Goal: Information Seeking & Learning: Check status

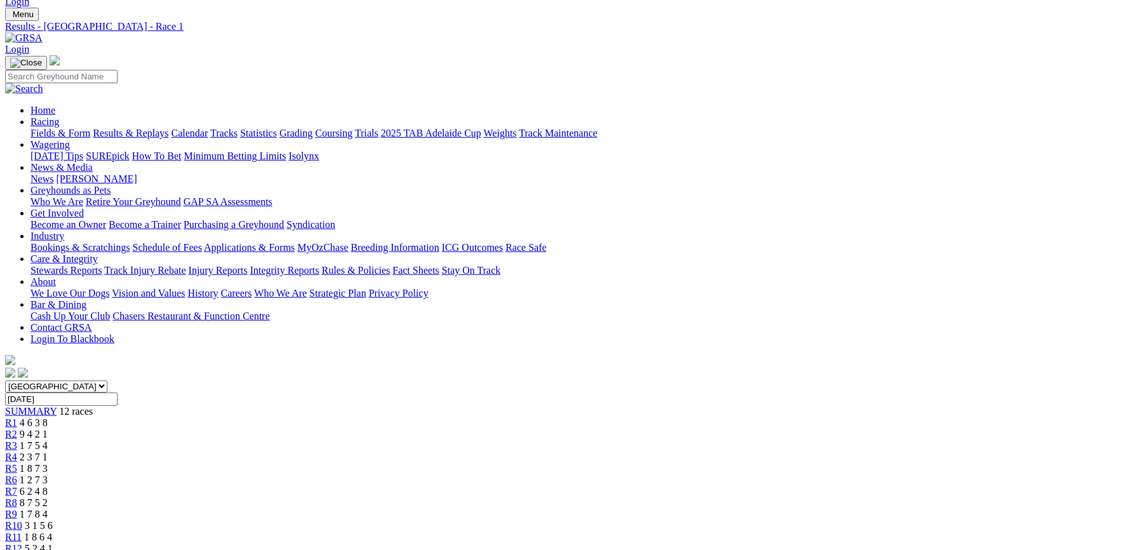
scroll to position [135, 0]
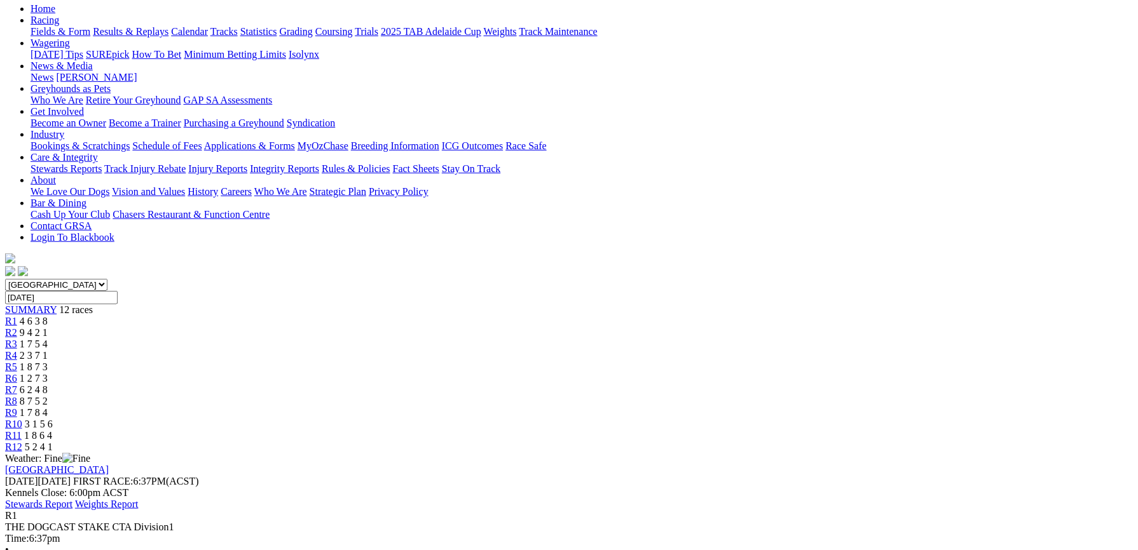
click at [17, 327] on span "R2" at bounding box center [11, 332] width 12 height 11
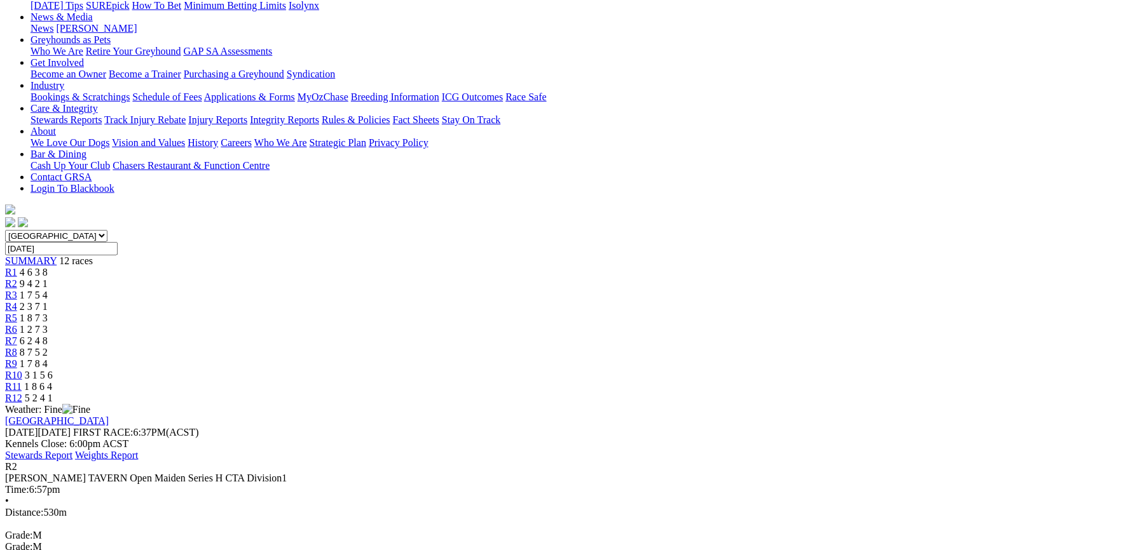
scroll to position [192, 0]
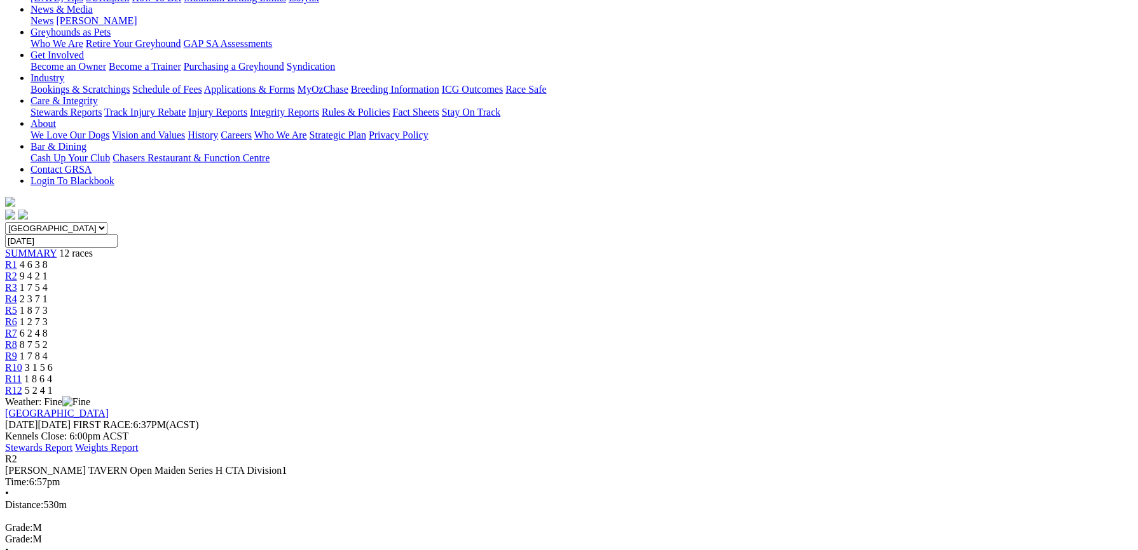
click at [418, 282] on div "R3 1 7 5 4" at bounding box center [568, 287] width 1127 height 11
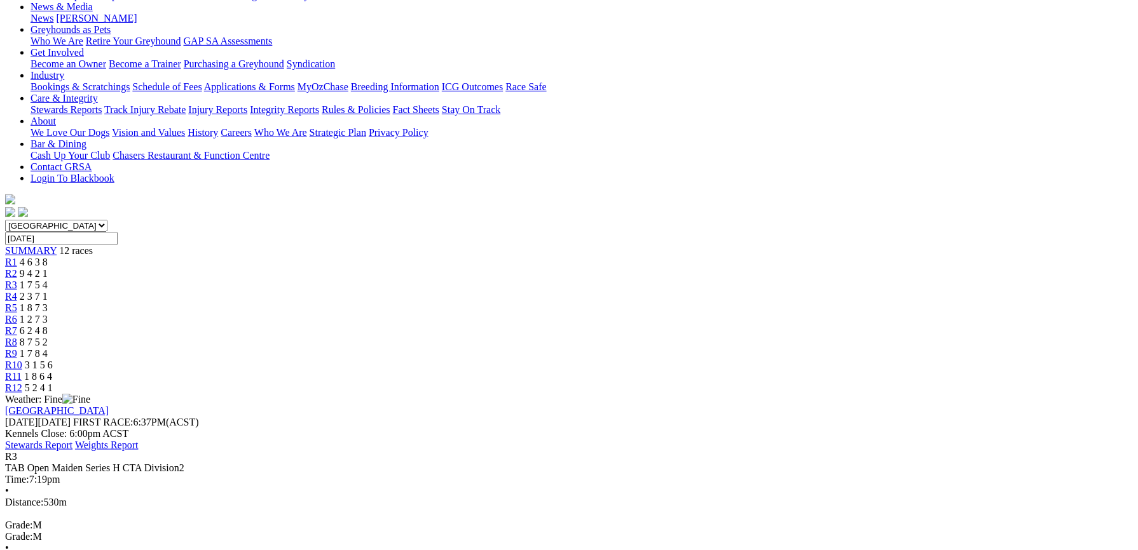
scroll to position [192, 0]
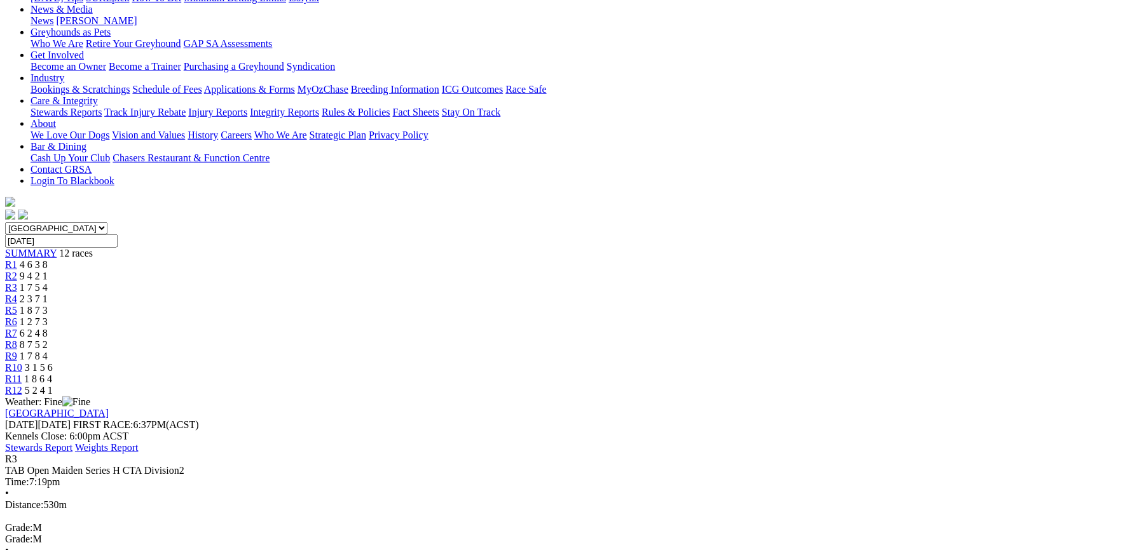
click at [464, 294] on div "R4 2 3 7 1" at bounding box center [568, 299] width 1127 height 11
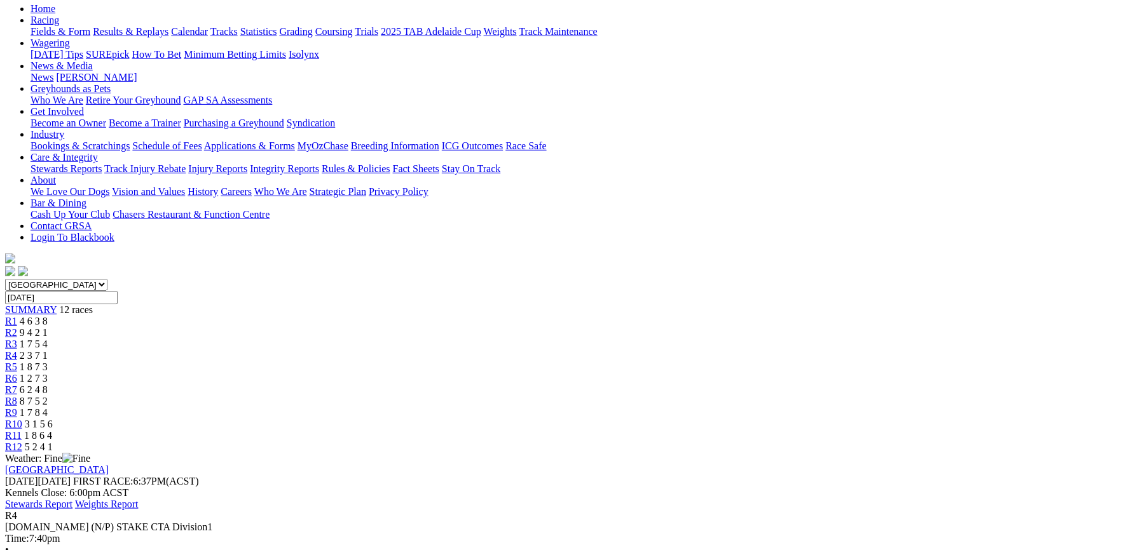
scroll to position [67, 0]
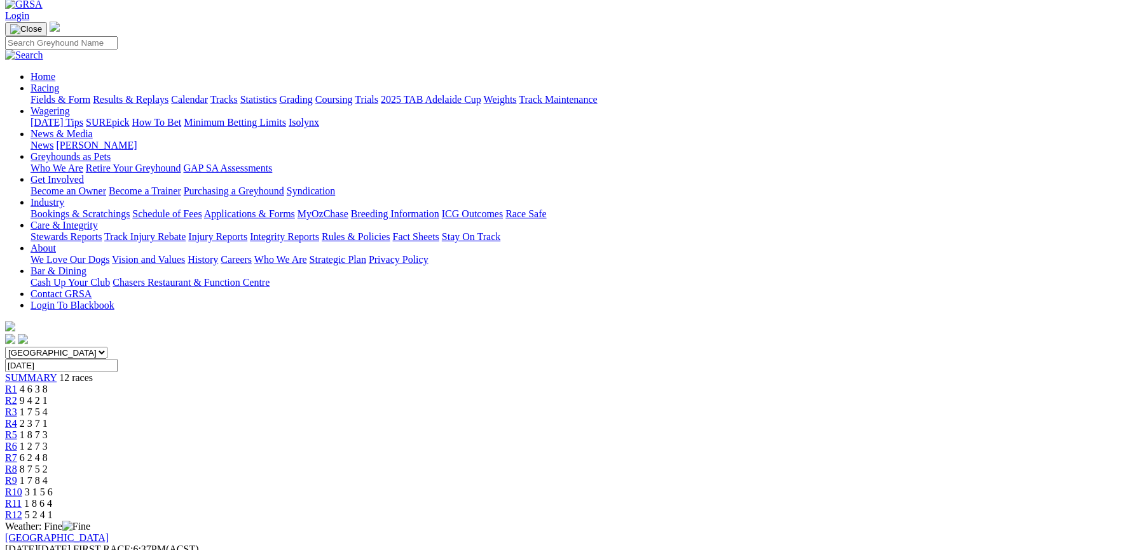
click at [17, 430] on link "R5" at bounding box center [11, 435] width 12 height 11
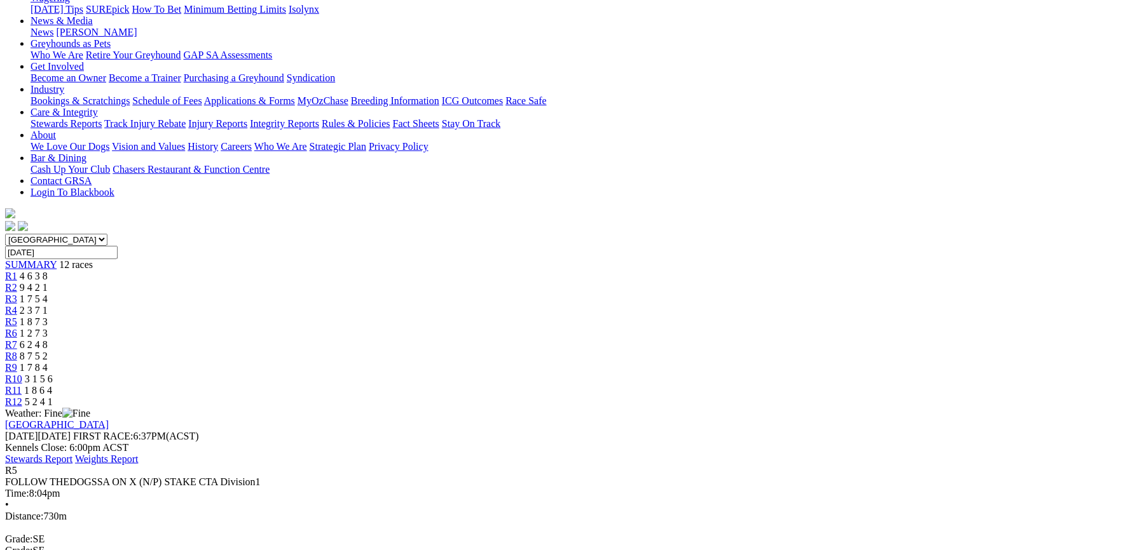
scroll to position [23, 0]
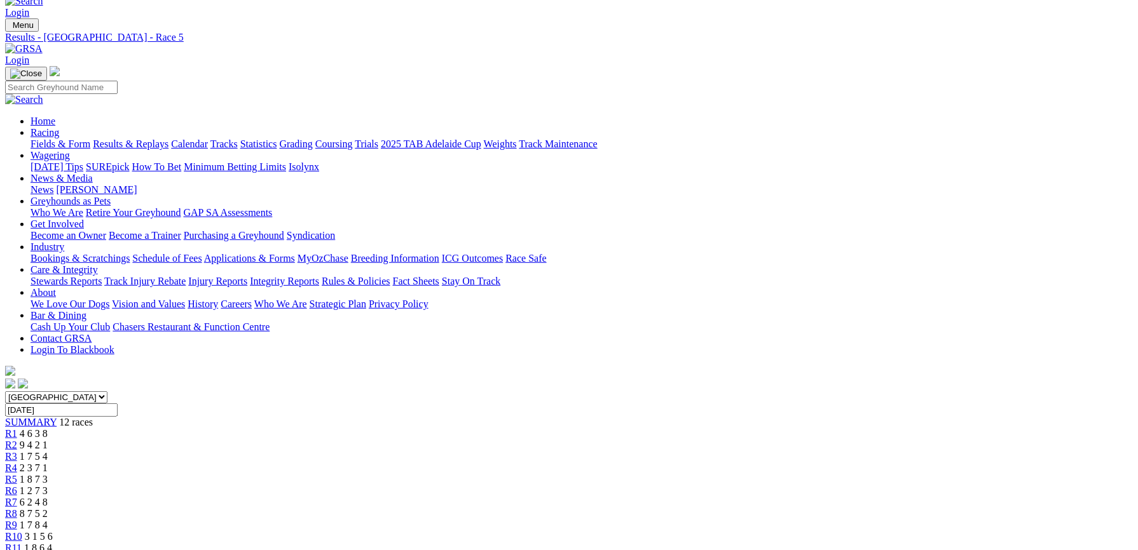
click at [17, 486] on span "R6" at bounding box center [11, 491] width 12 height 11
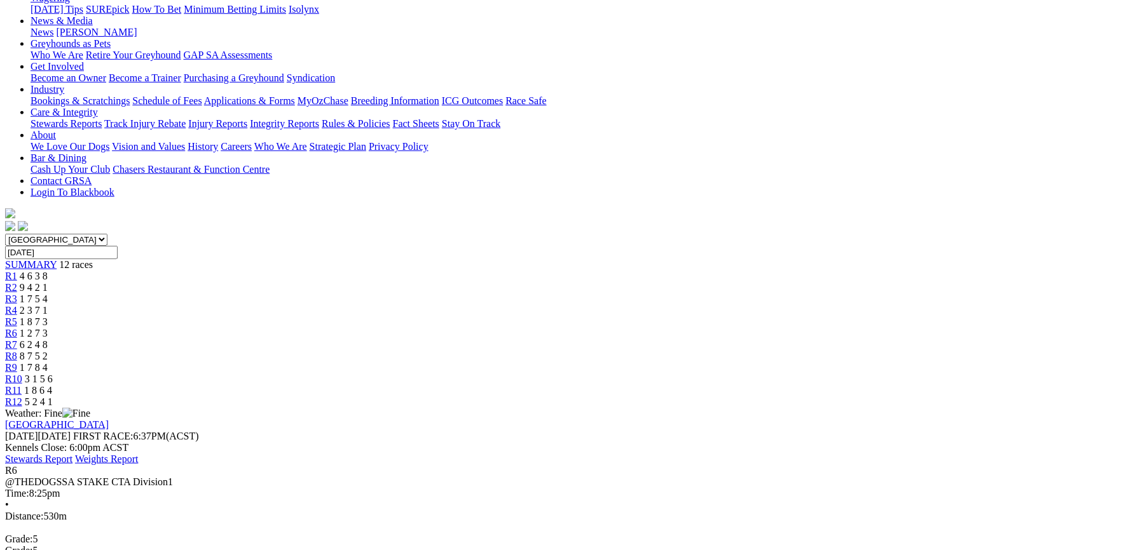
scroll to position [44, 0]
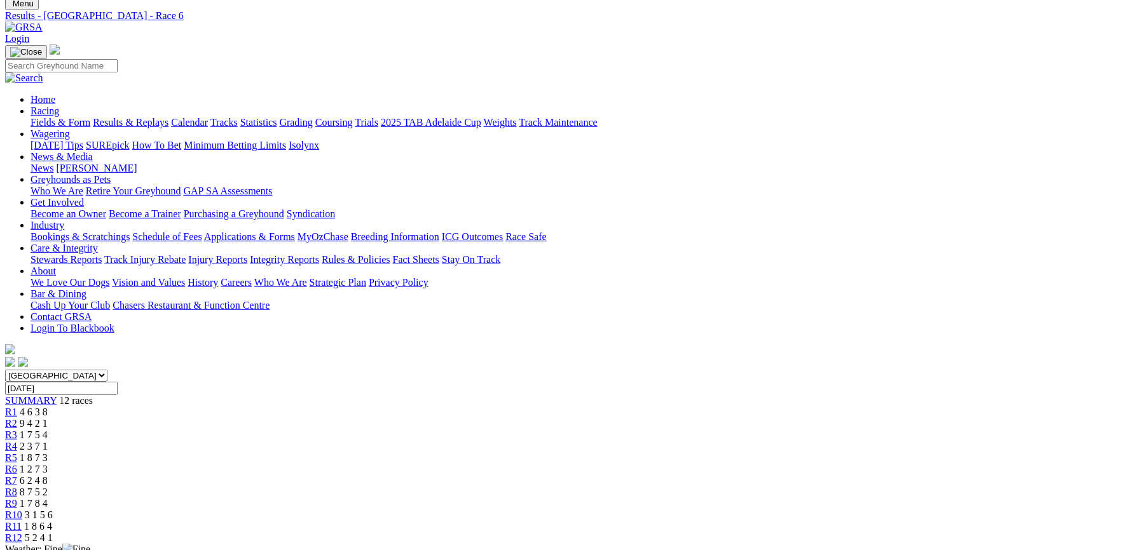
click at [643, 475] on div "R7 6 2 4 8" at bounding box center [568, 480] width 1127 height 11
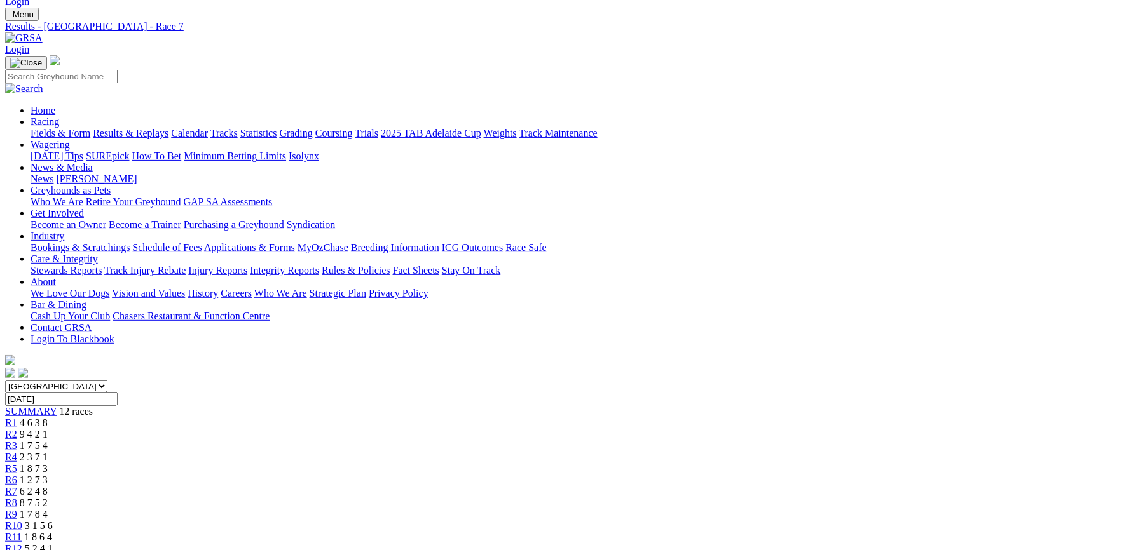
scroll to position [192, 0]
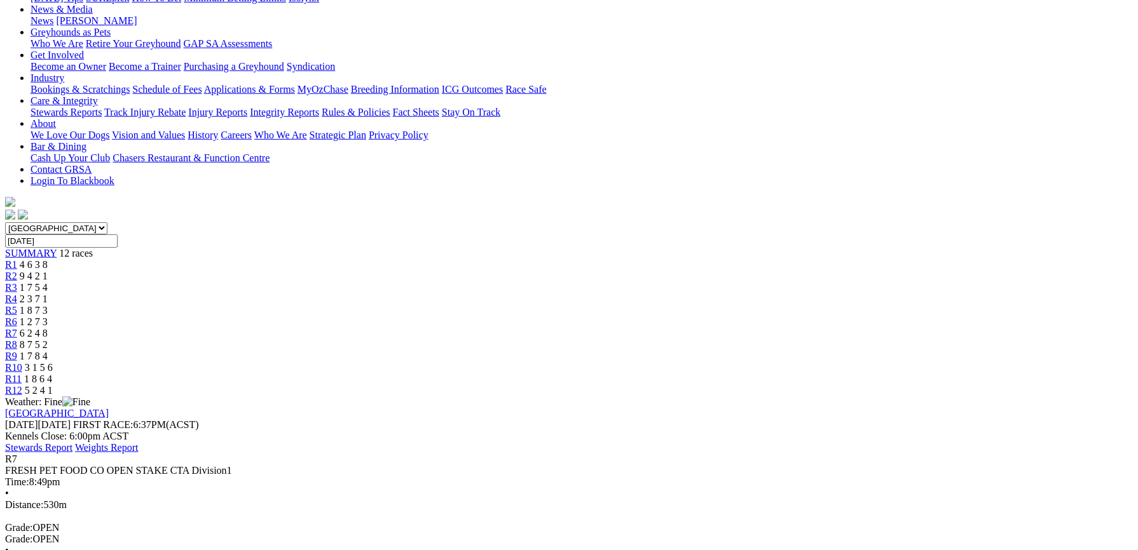
click at [48, 339] on span "8 7 5 2" at bounding box center [34, 344] width 28 height 11
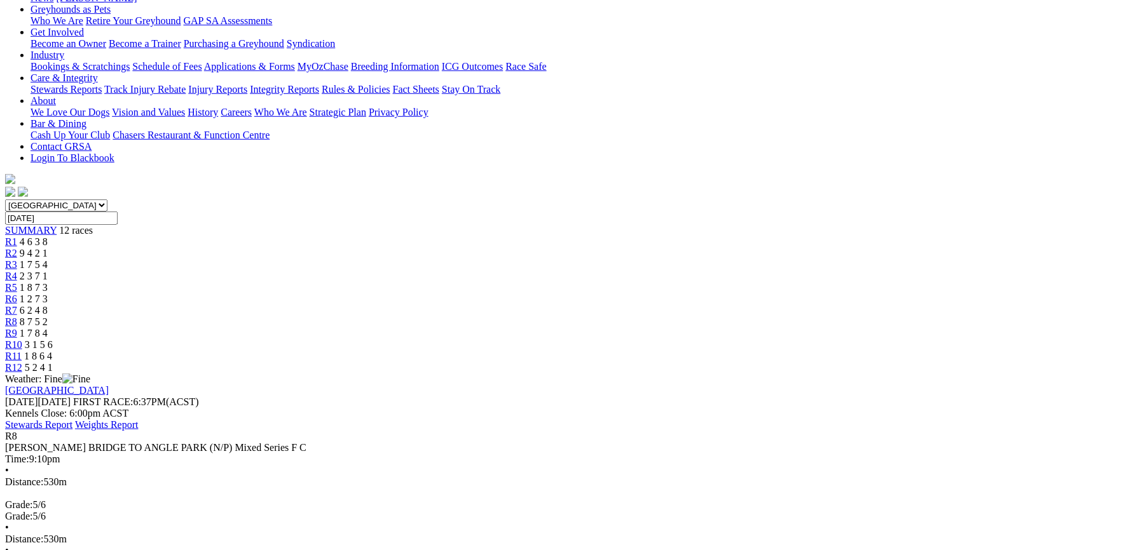
scroll to position [181, 0]
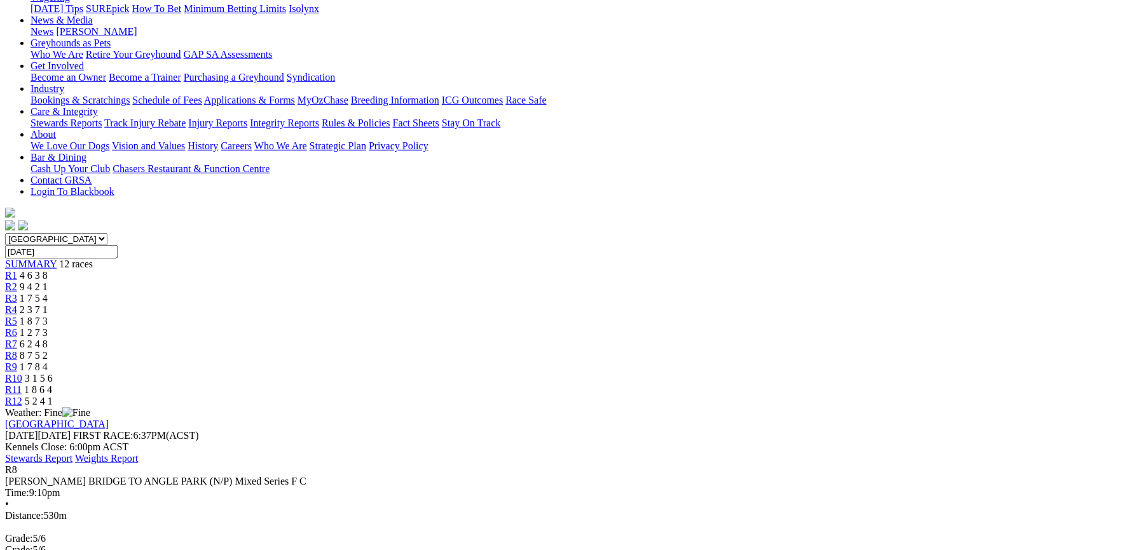
click at [17, 362] on span "R9" at bounding box center [11, 367] width 12 height 11
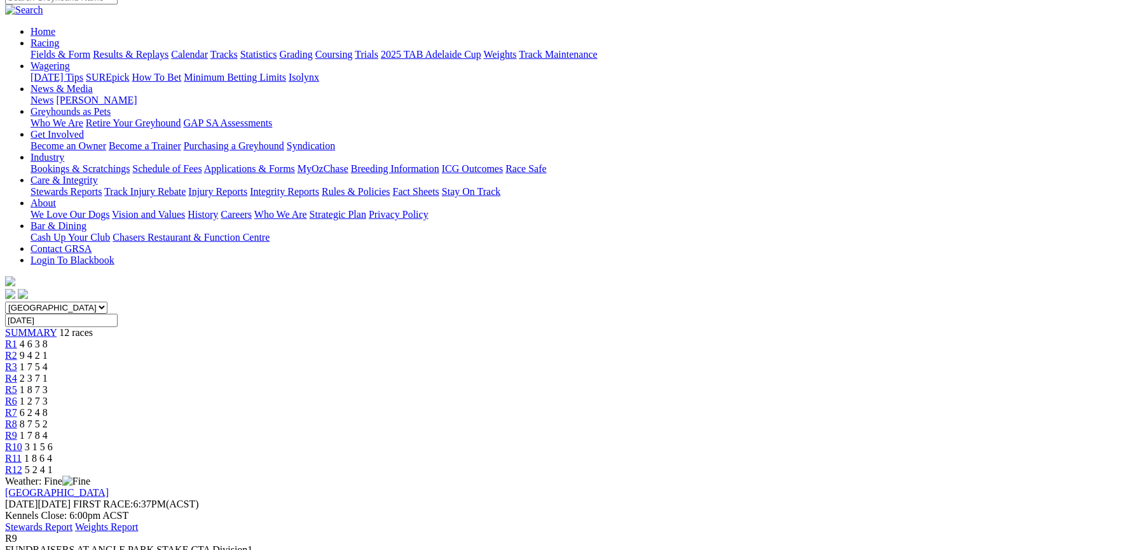
scroll to position [44, 0]
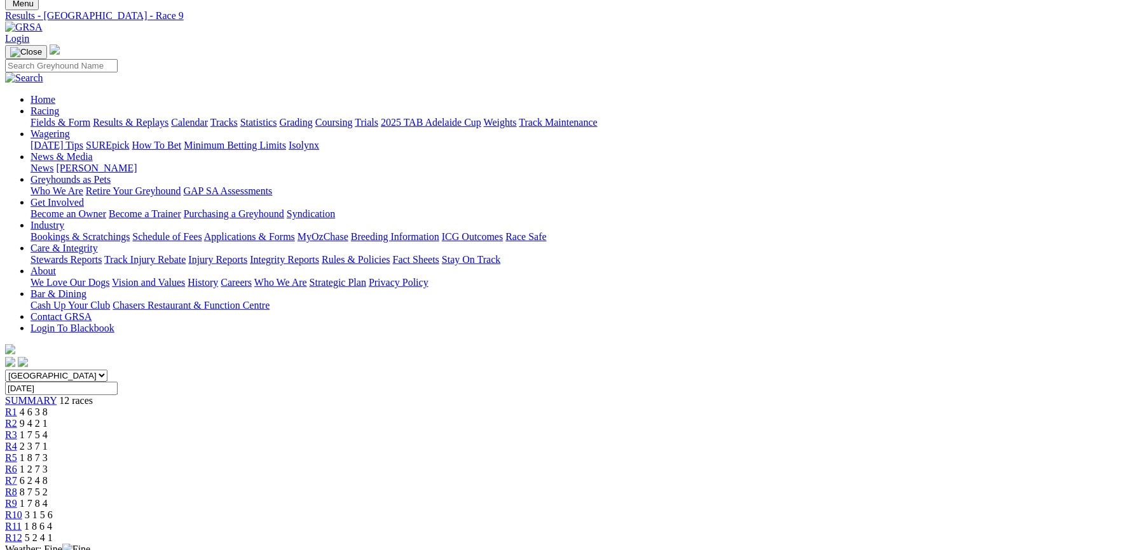
click at [825, 510] on div "R10 3 1 5 6" at bounding box center [568, 515] width 1127 height 11
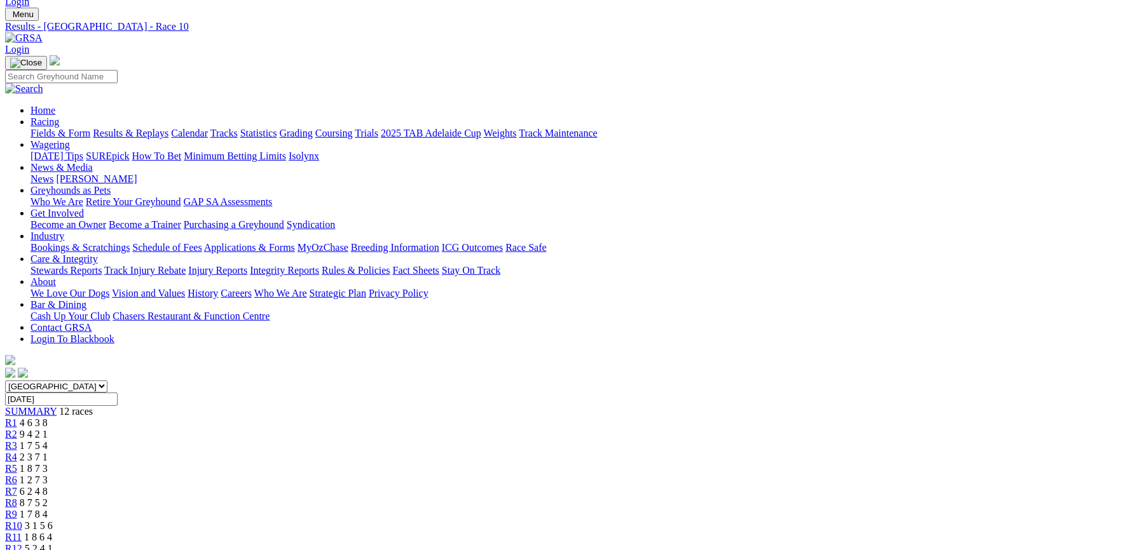
scroll to position [112, 0]
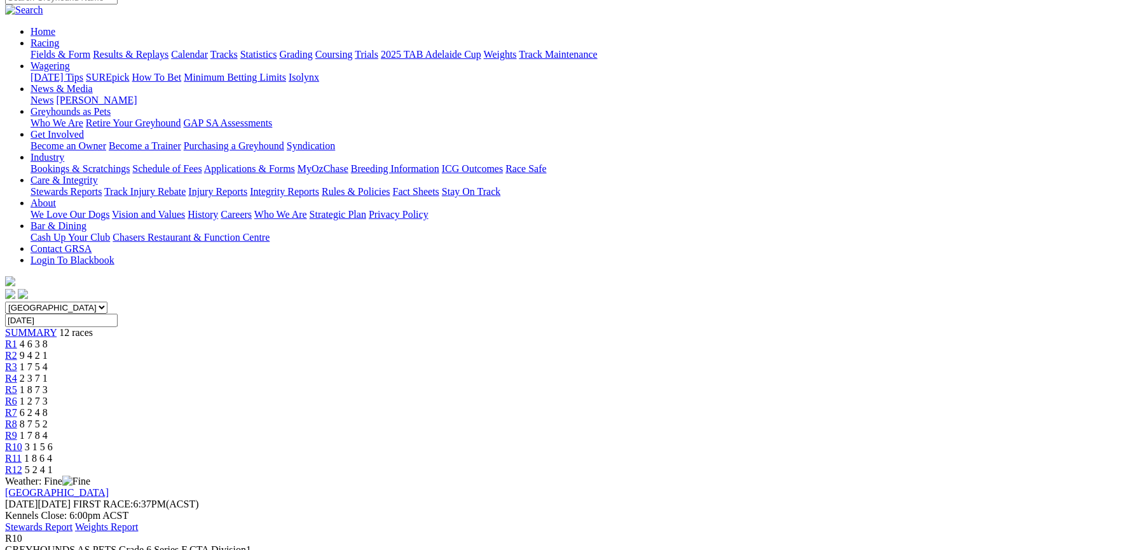
click at [22, 453] on span "R11" at bounding box center [13, 458] width 17 height 11
